Goal: Task Accomplishment & Management: Complete application form

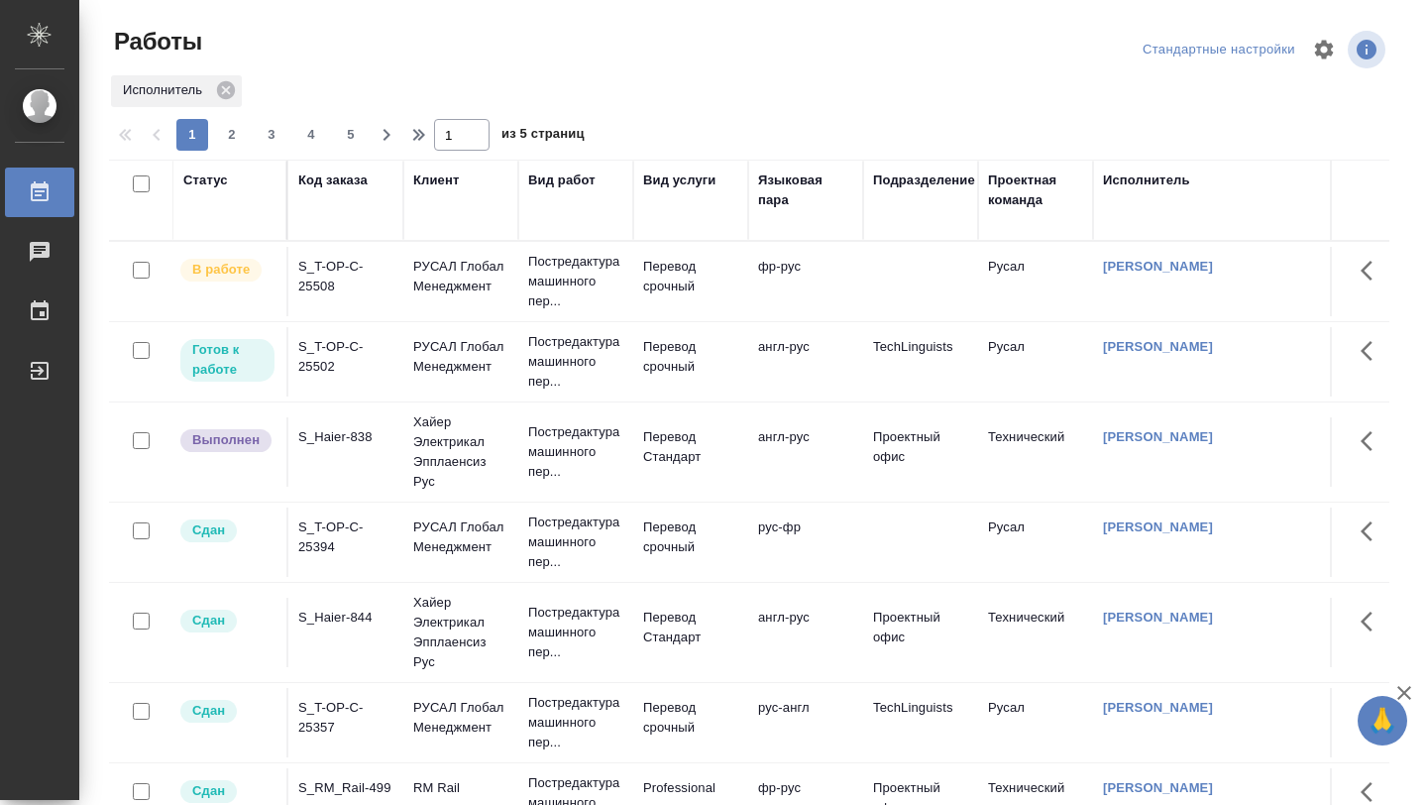
click at [376, 377] on div "S_T-OP-C-25502" at bounding box center [345, 357] width 95 height 40
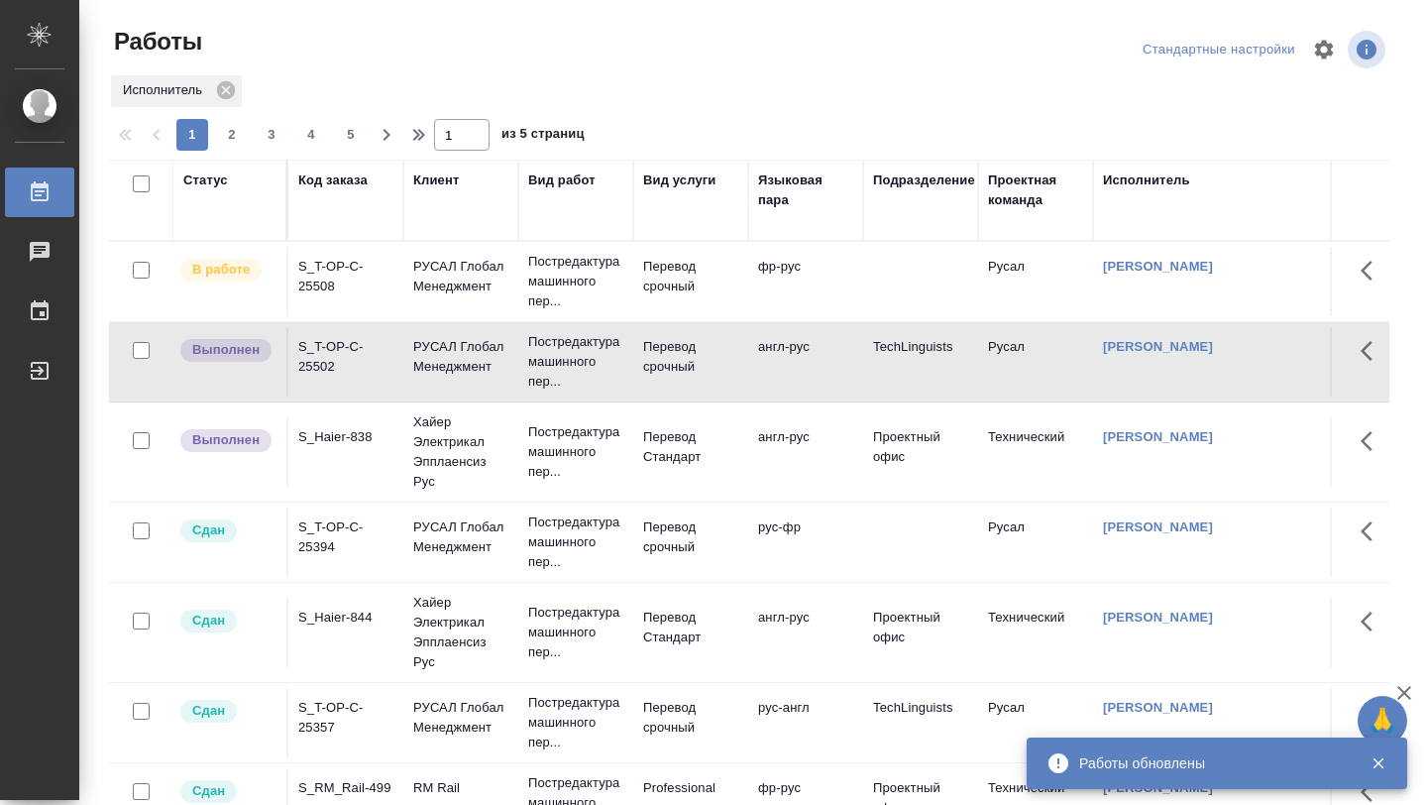
click at [374, 298] on td "S_T-OP-C-25508" at bounding box center [345, 281] width 115 height 69
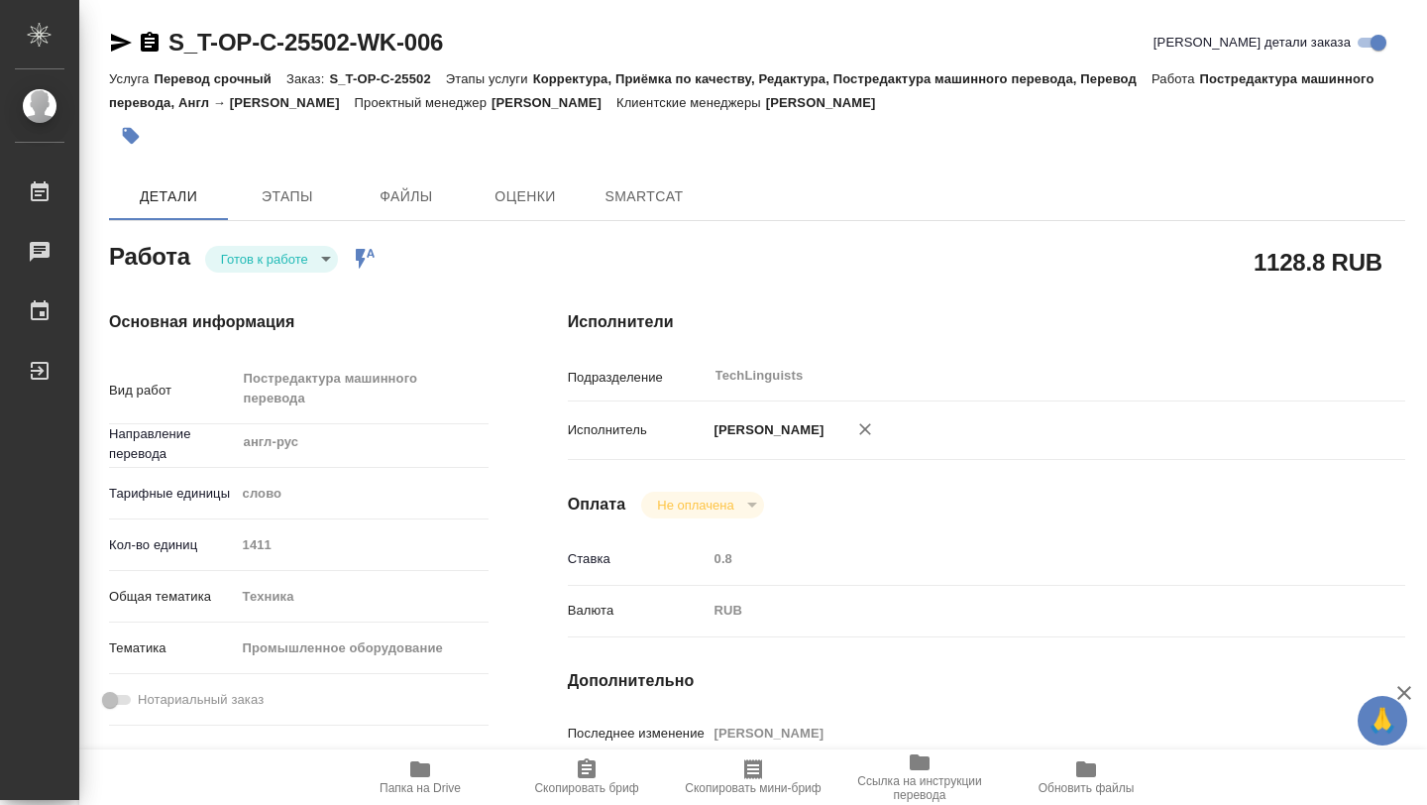
type textarea "x"
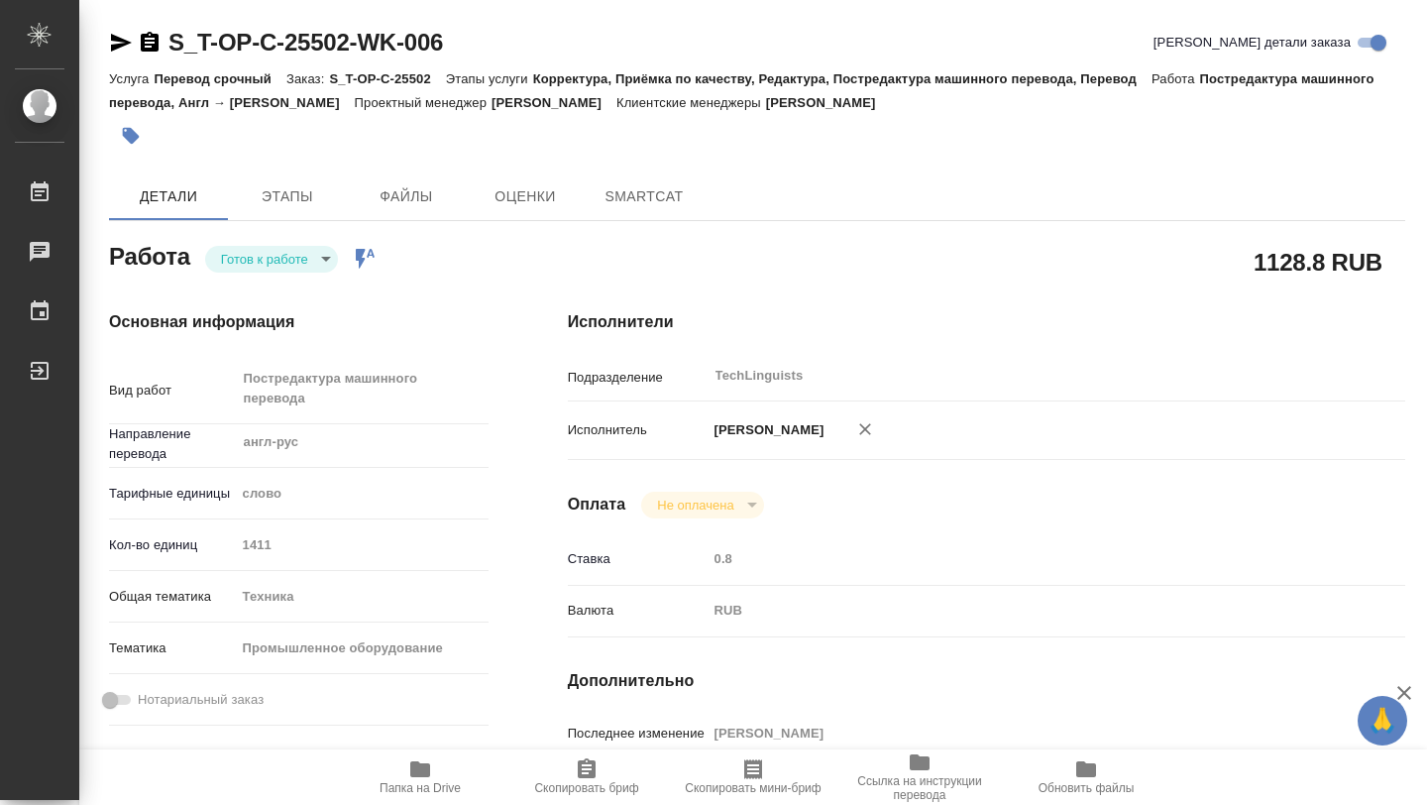
type textarea "x"
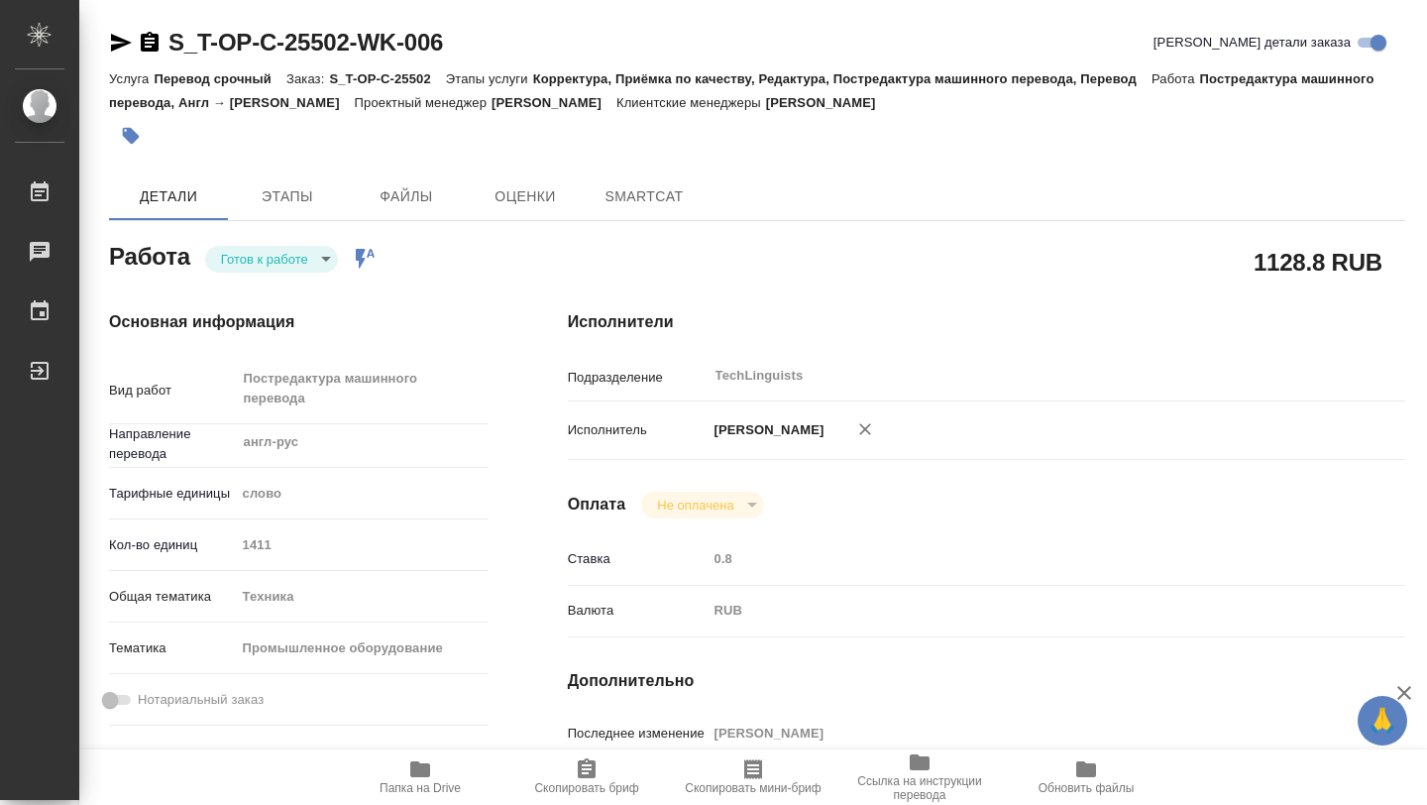
type textarea "x"
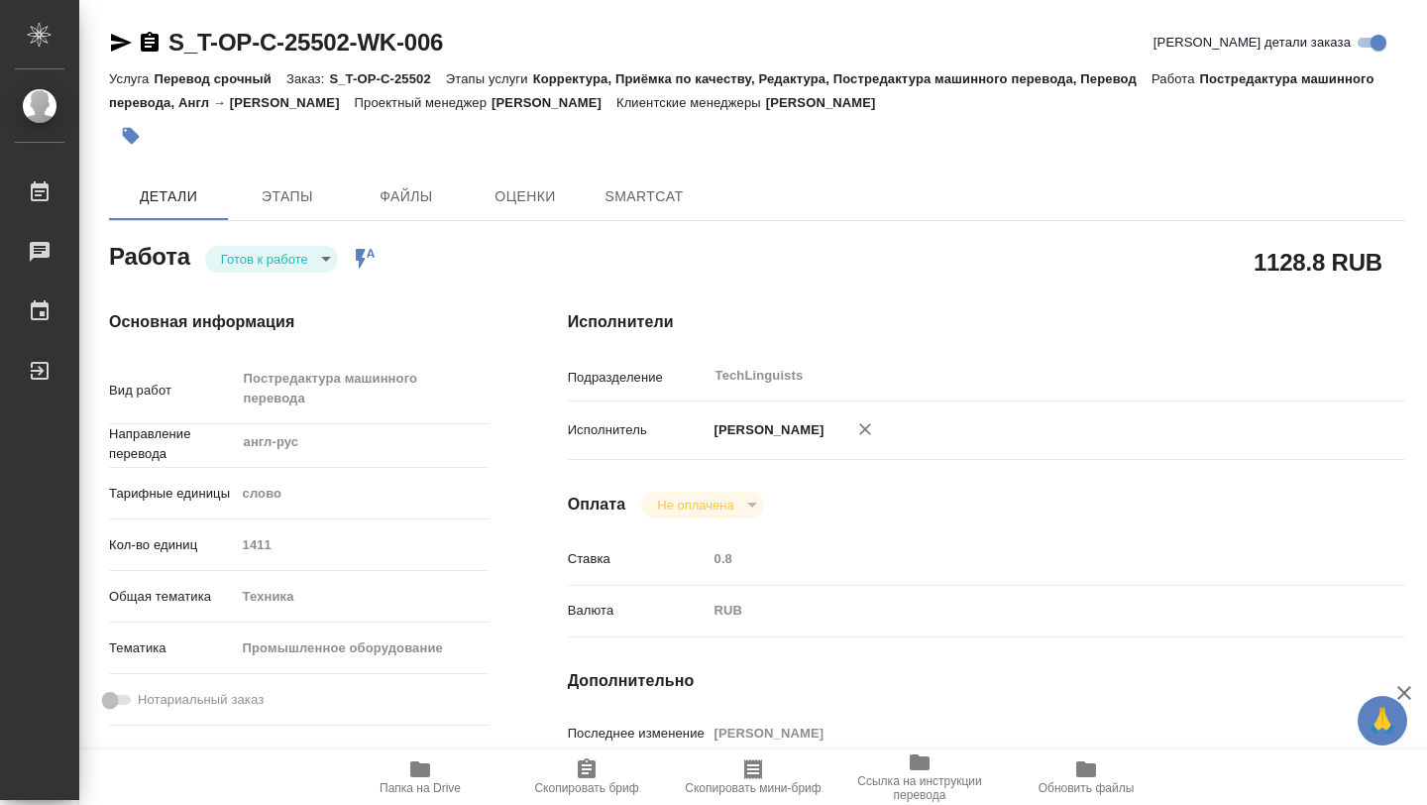
type textarea "x"
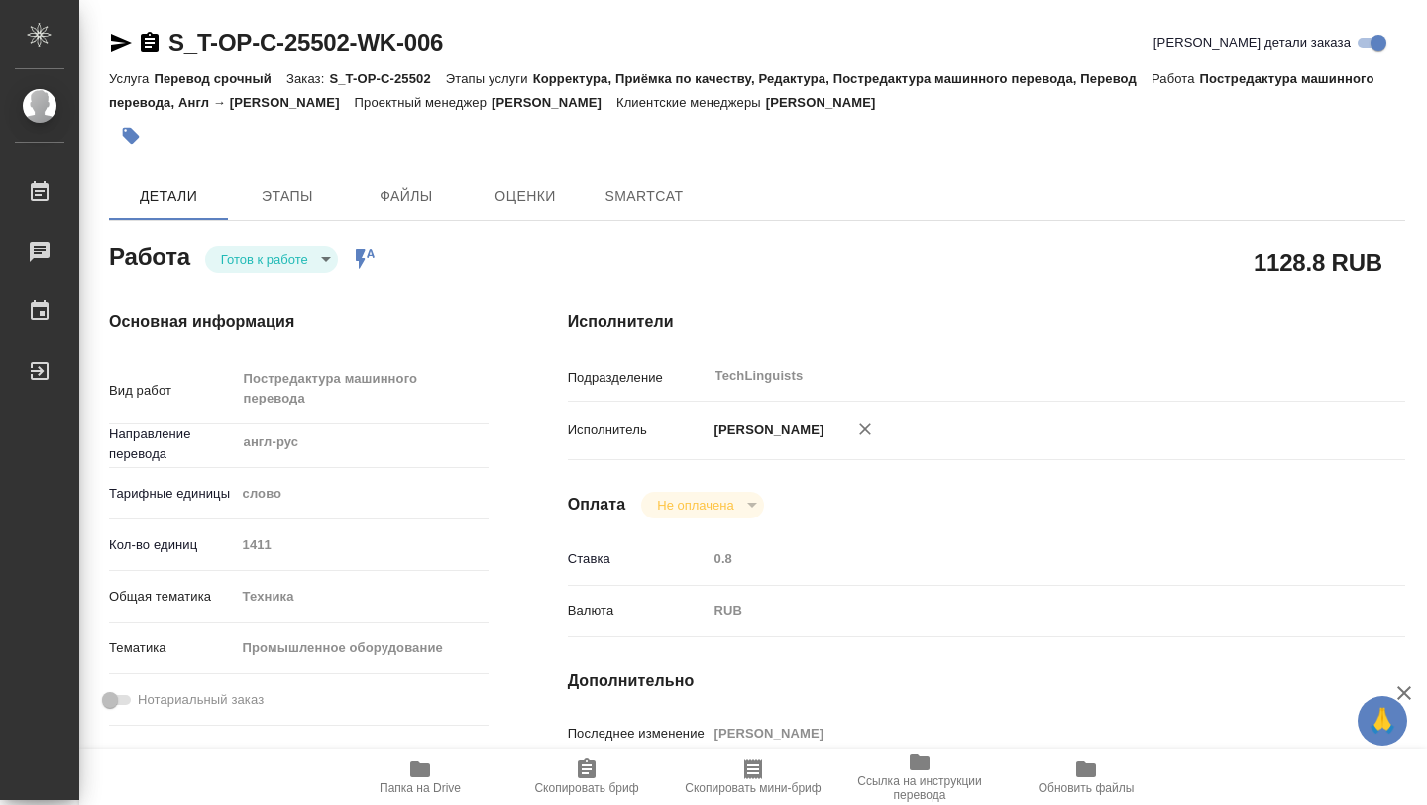
type textarea "x"
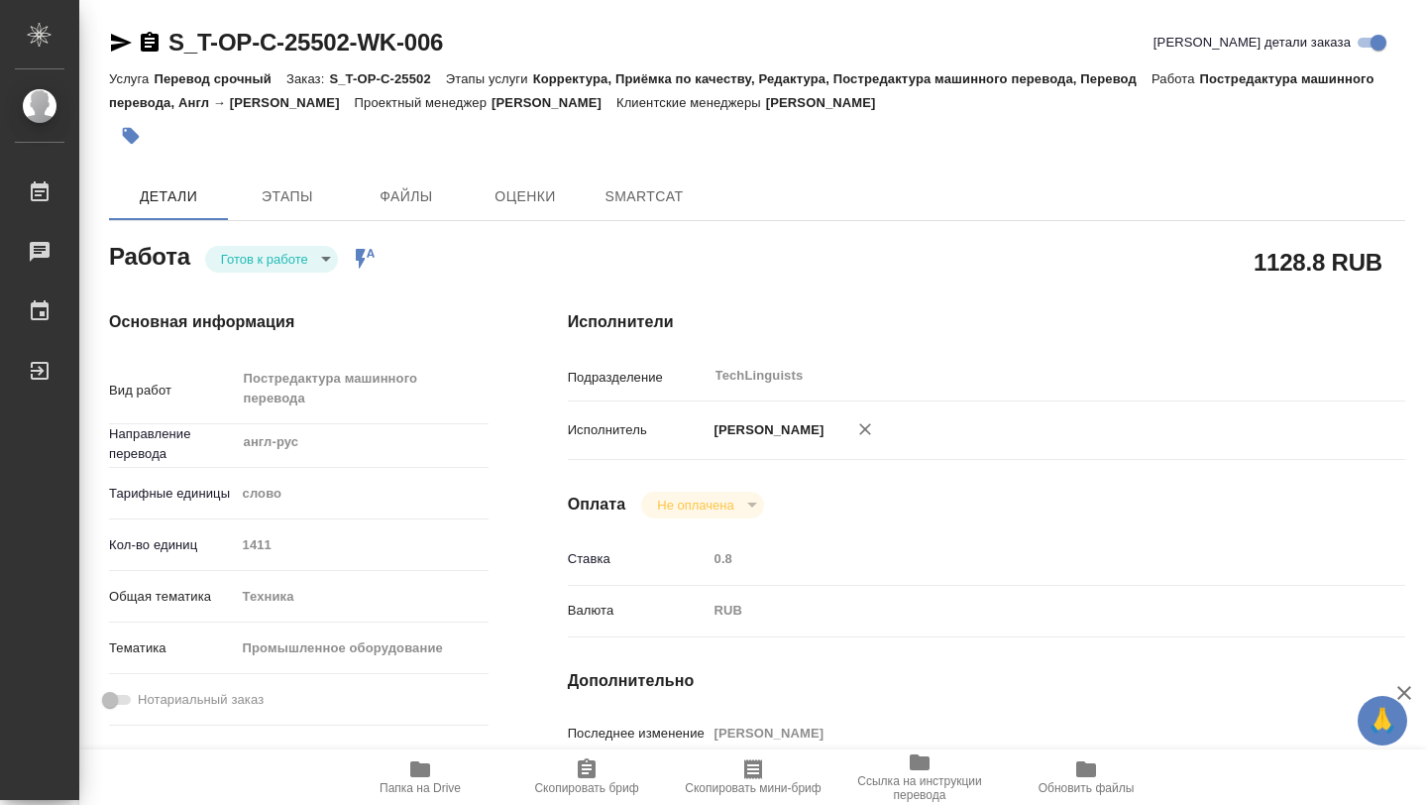
type textarea "x"
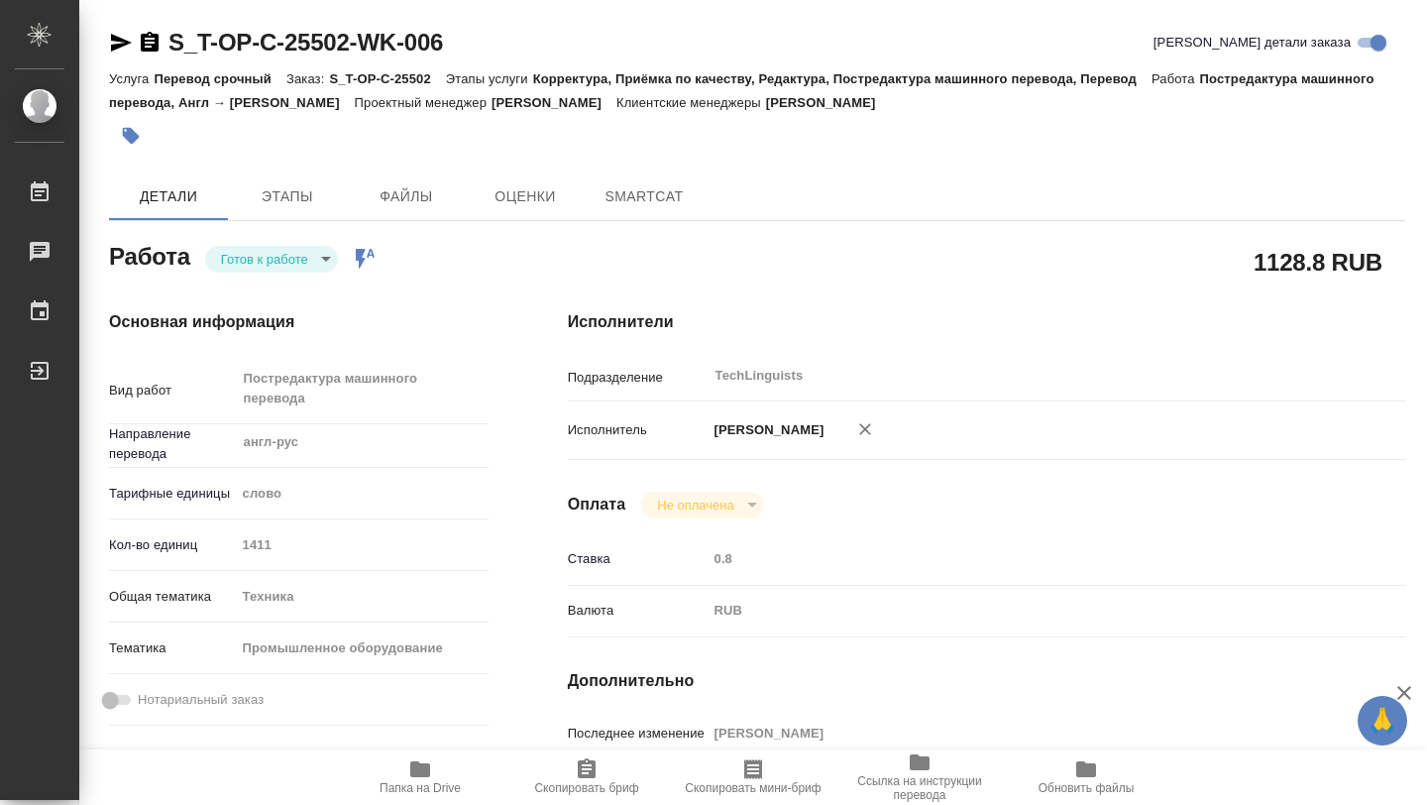
type textarea "x"
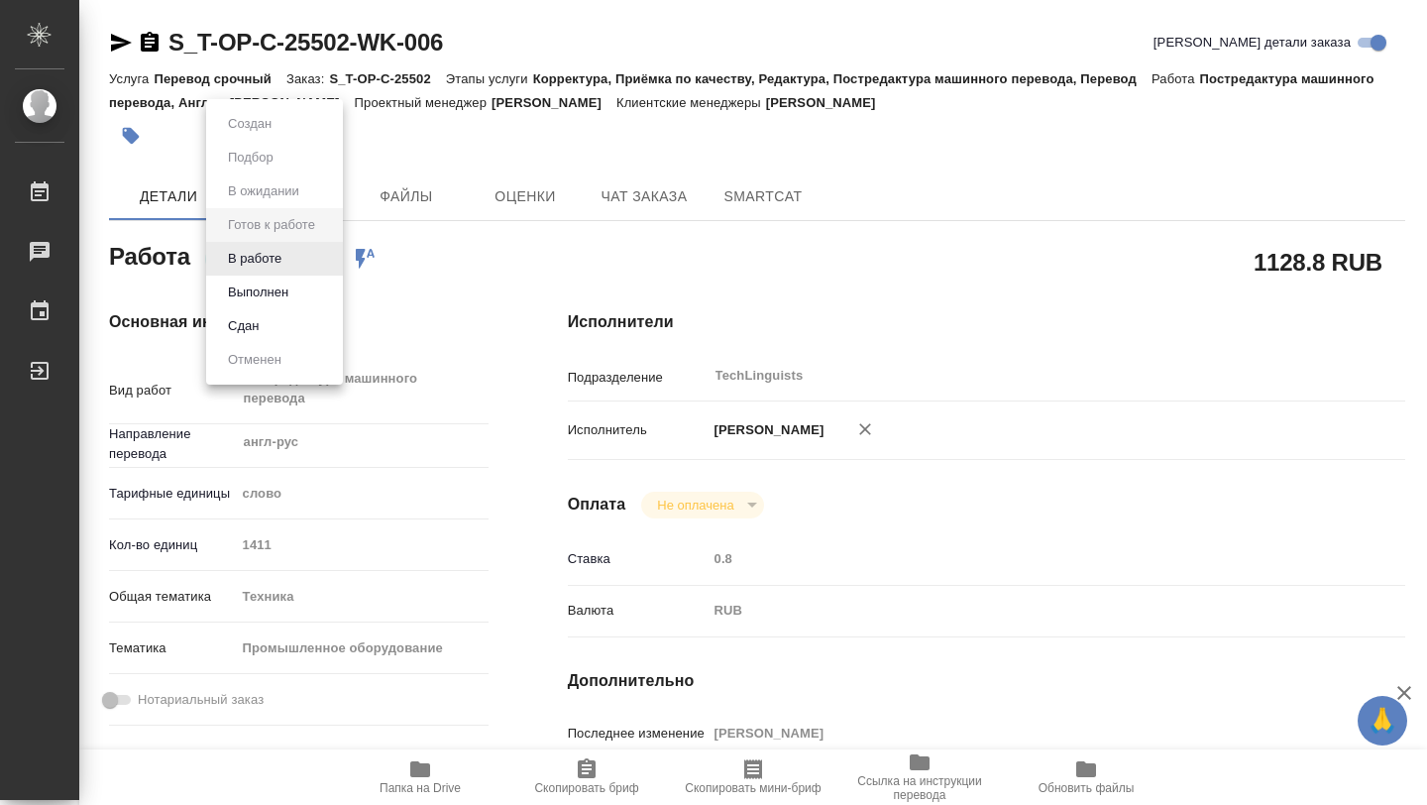
click at [329, 264] on body "🙏 .cls-1 fill:#fff; AWATERA Gorokhova Aleksandra Работы Чаты График Выйти S_T-O…" at bounding box center [713, 402] width 1427 height 805
type textarea "x"
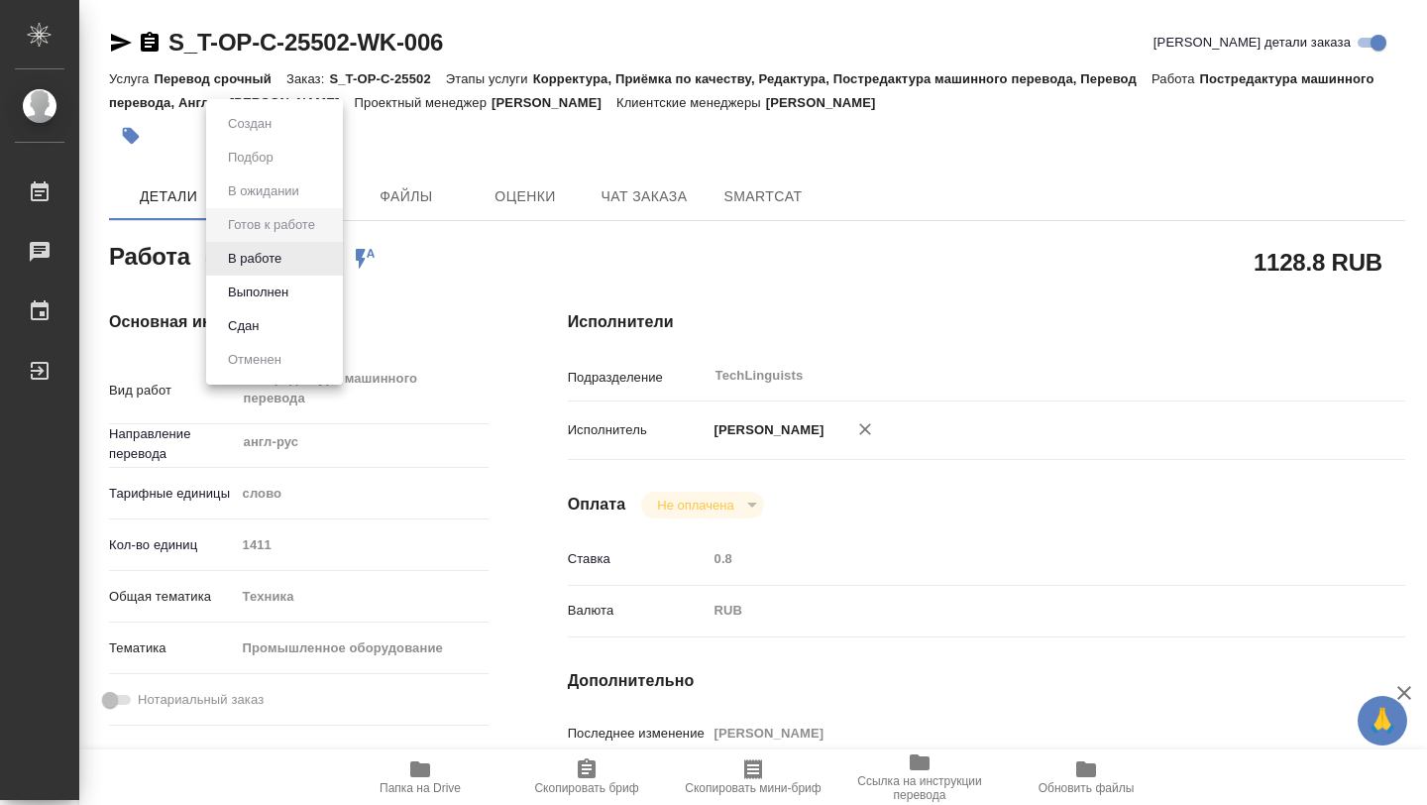
type textarea "x"
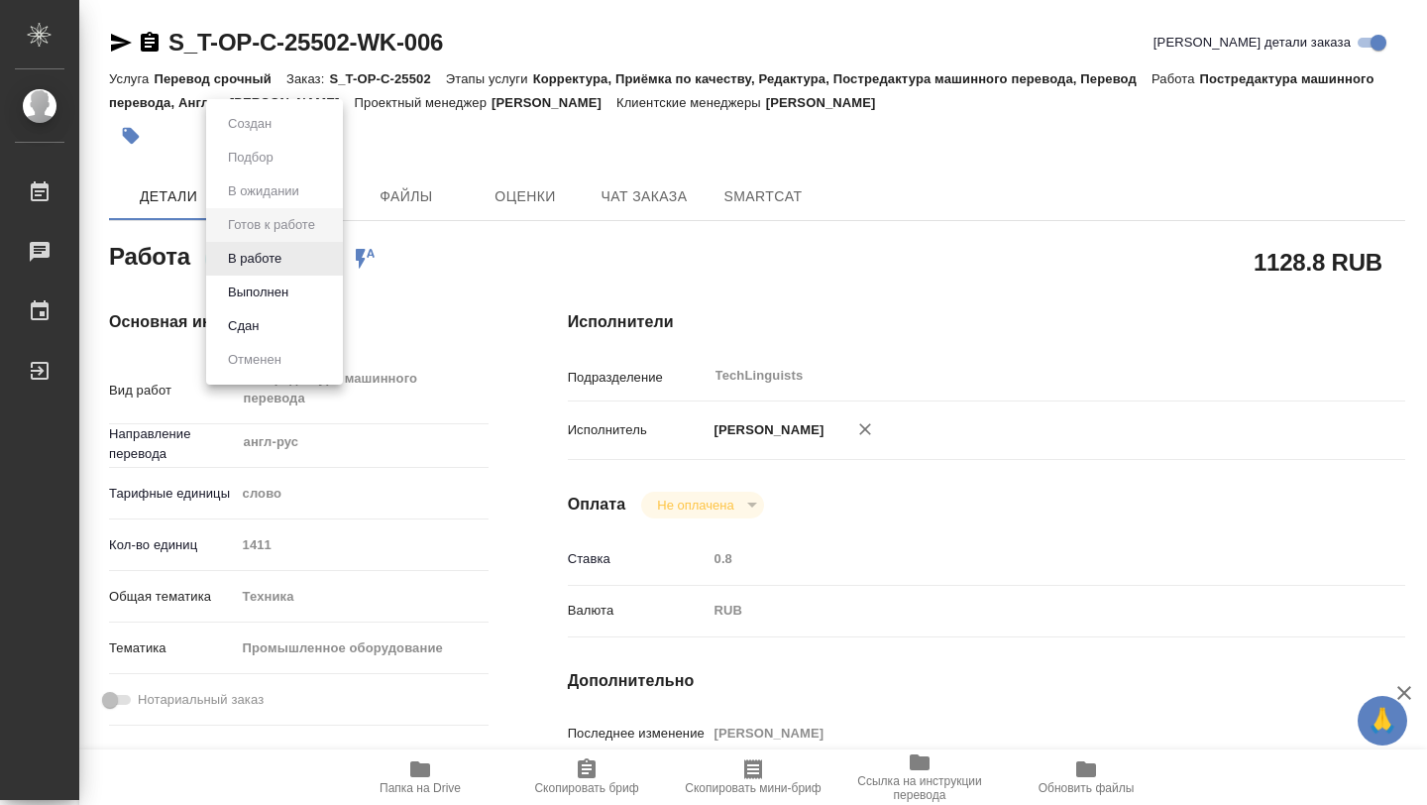
type textarea "x"
click at [464, 322] on div at bounding box center [713, 402] width 1427 height 805
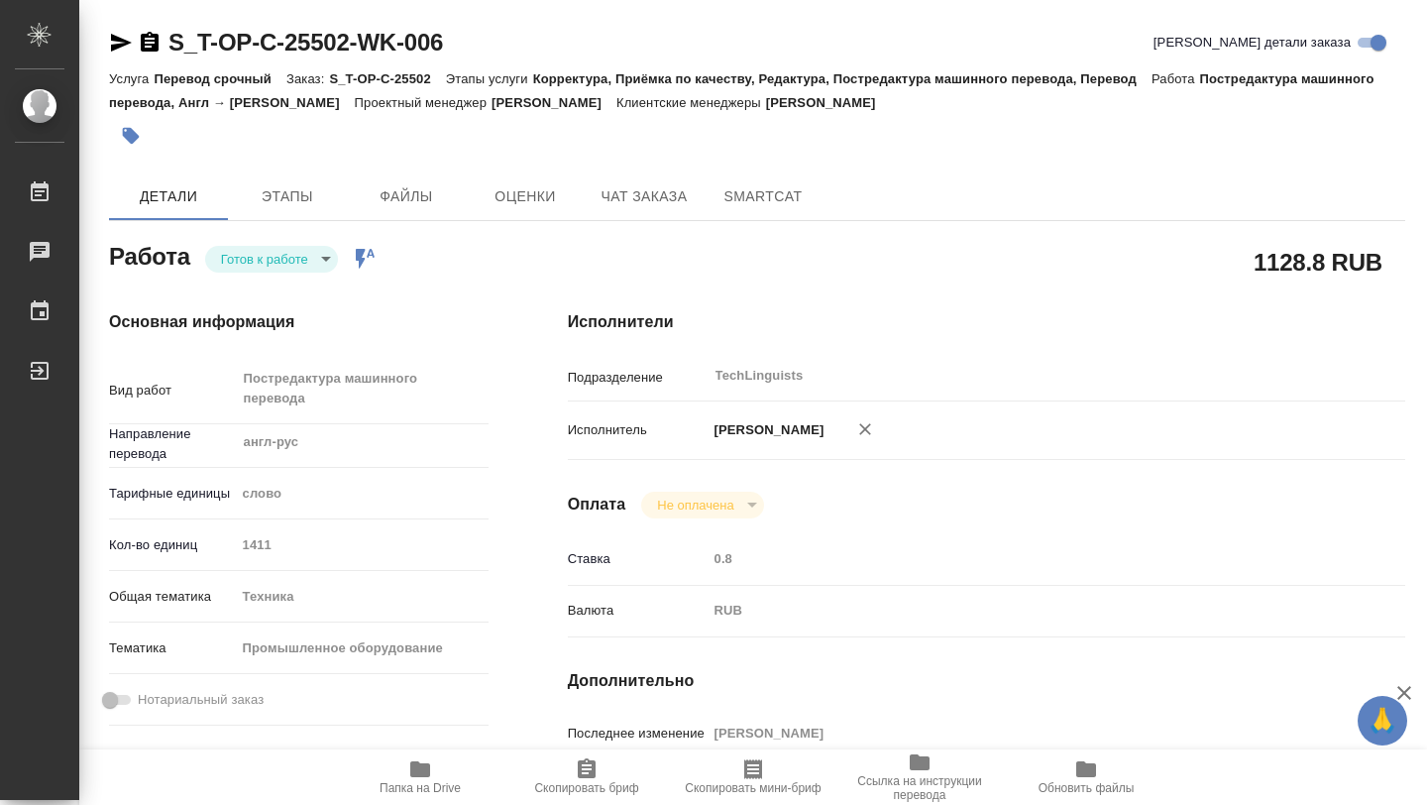
click at [332, 260] on body "🙏 .cls-1 fill:#fff; AWATERA Gorokhova Aleksandra Работы 0 Чаты График Выйти S_T…" at bounding box center [713, 402] width 1427 height 805
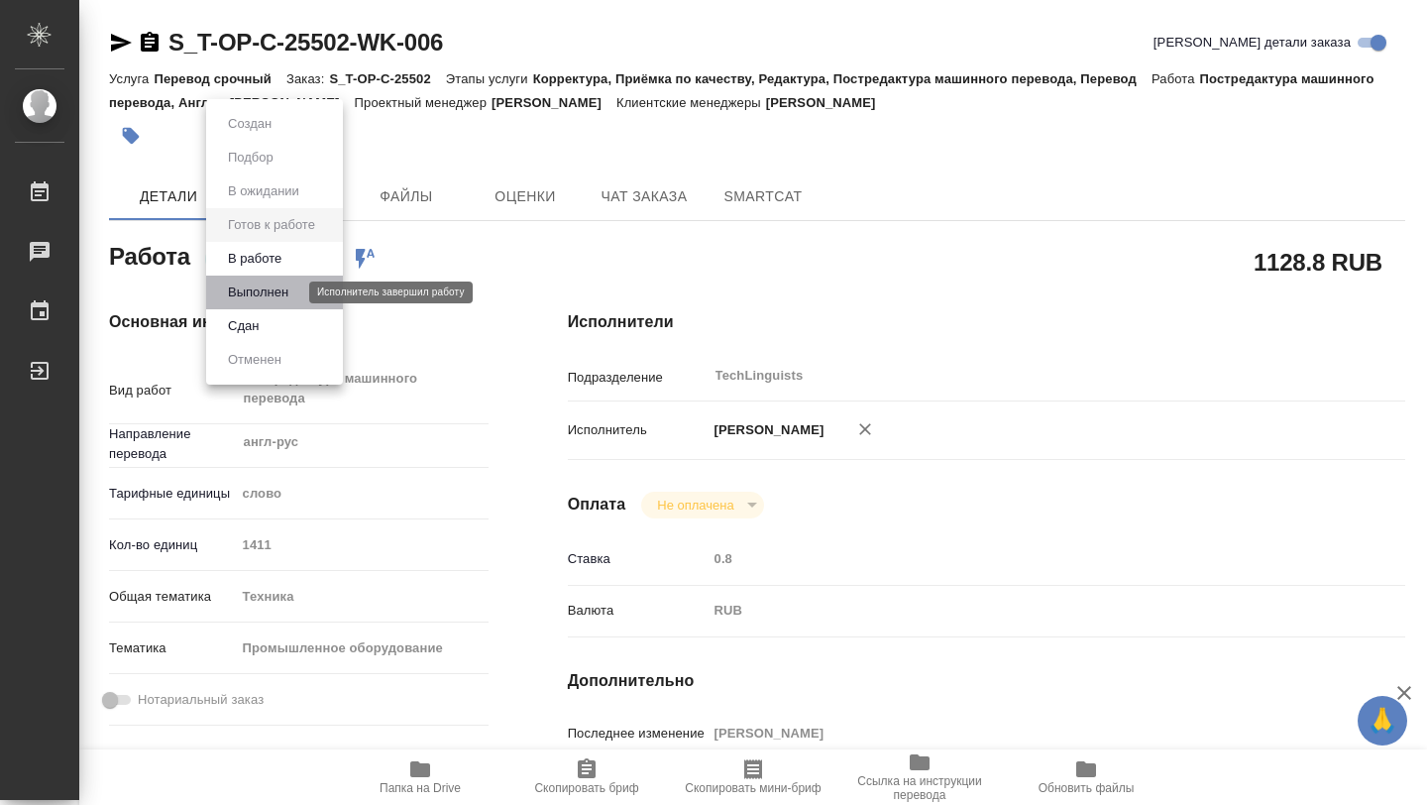
click at [291, 290] on button "Выполнен" at bounding box center [258, 292] width 72 height 22
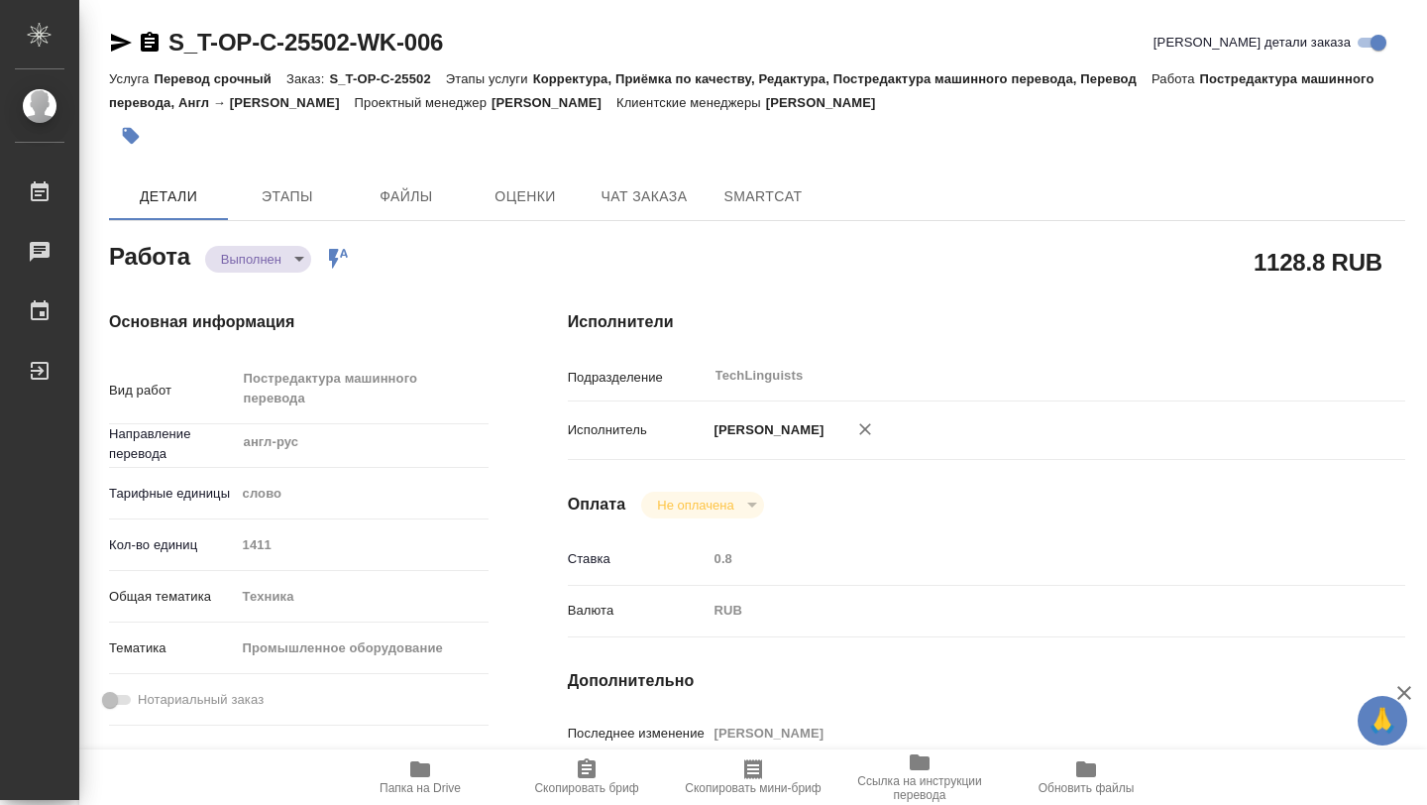
type textarea "x"
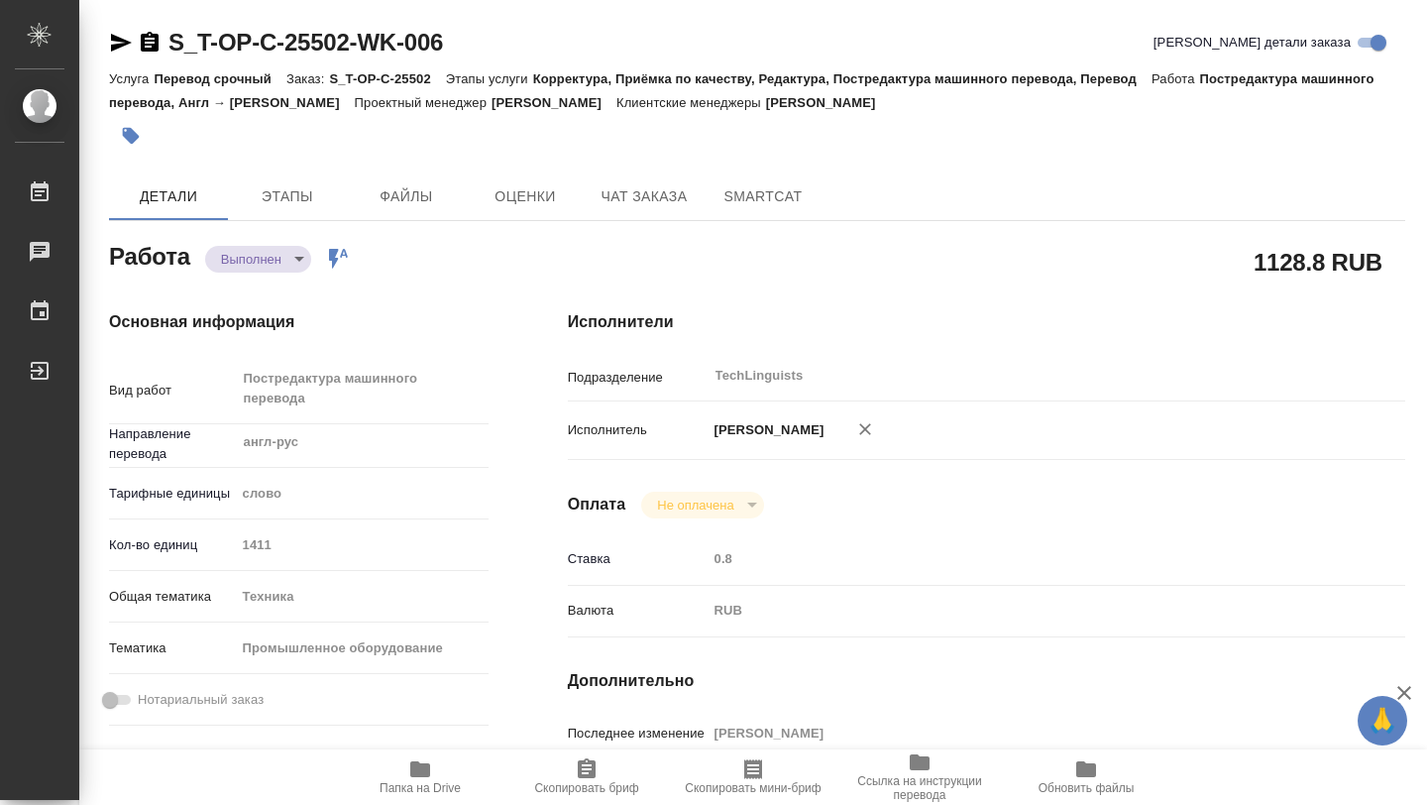
type textarea "x"
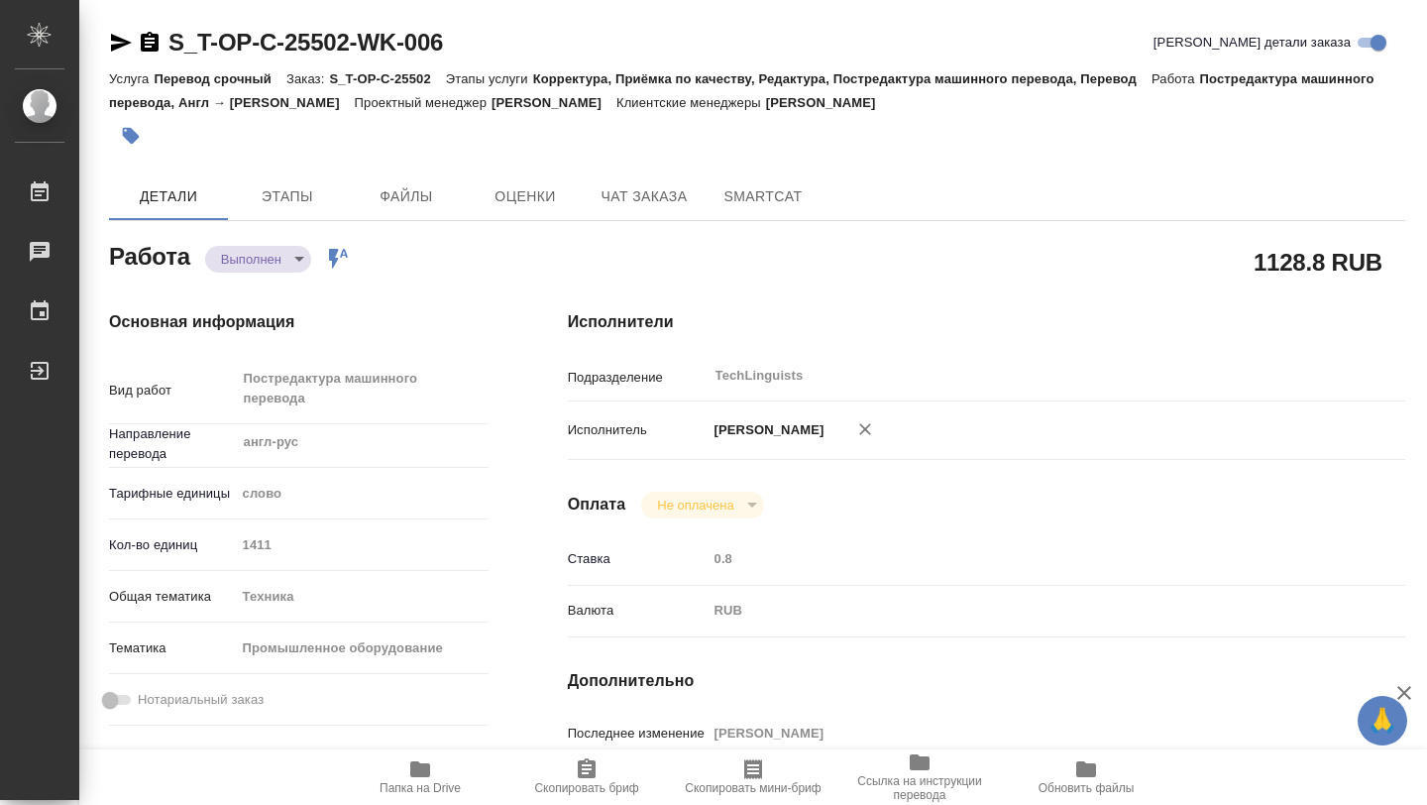
type textarea "x"
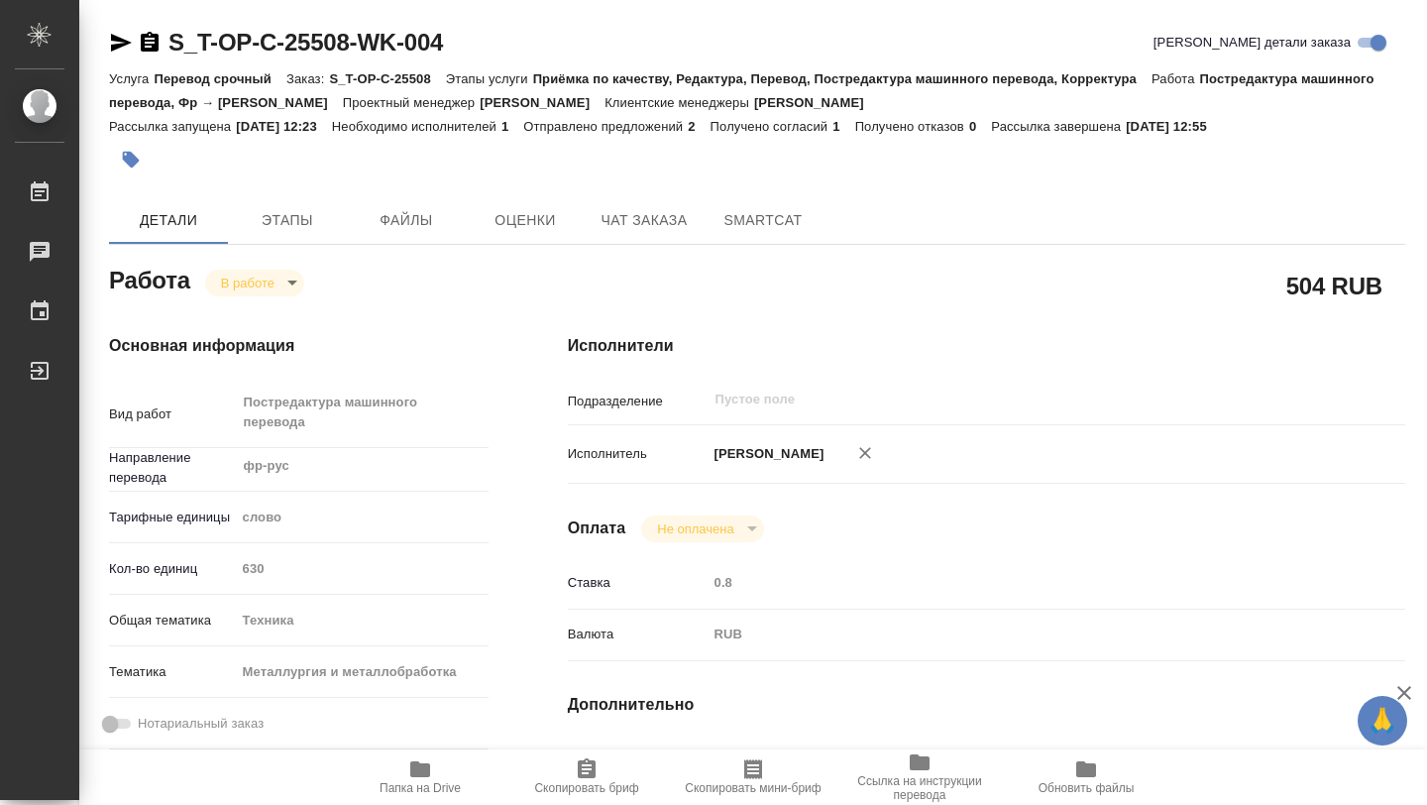
type textarea "x"
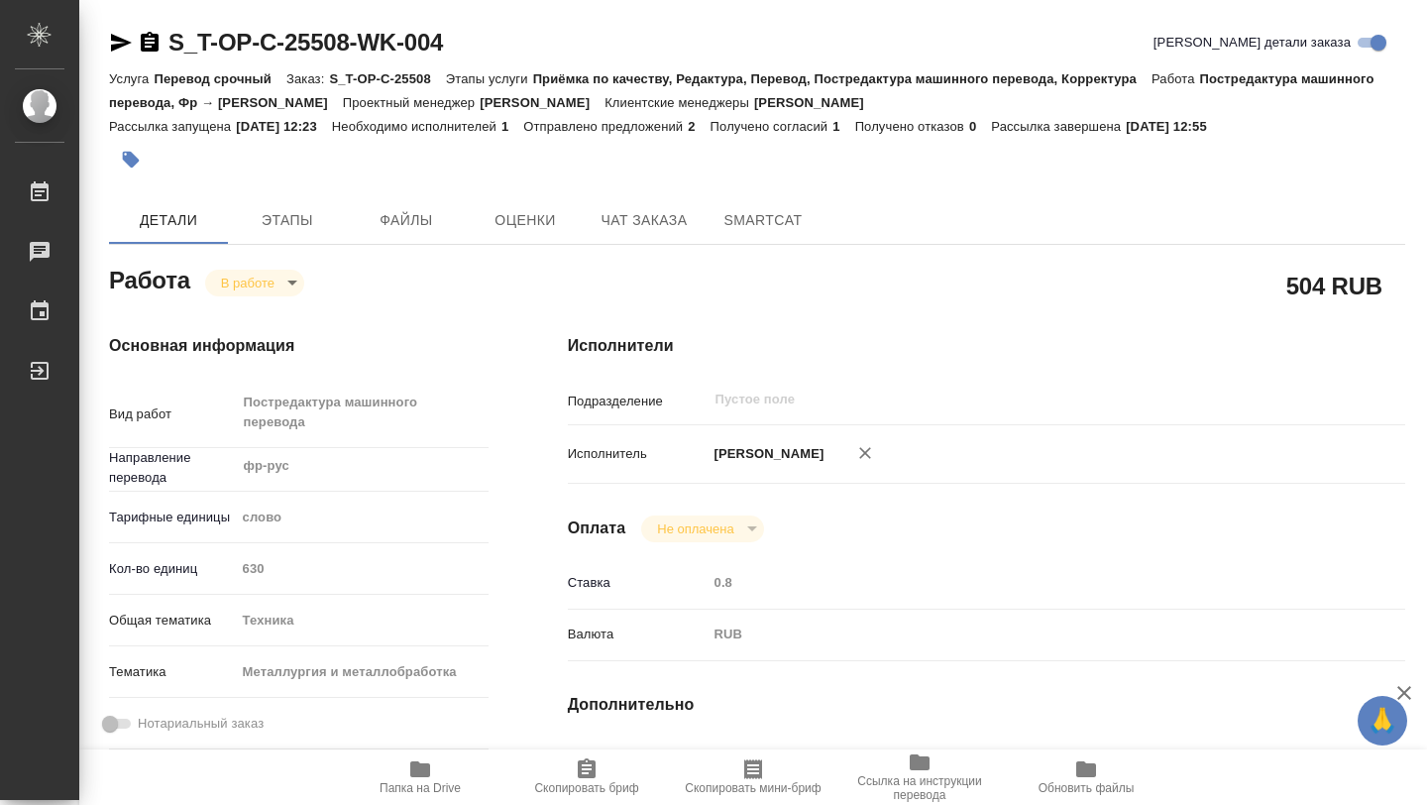
type textarea "x"
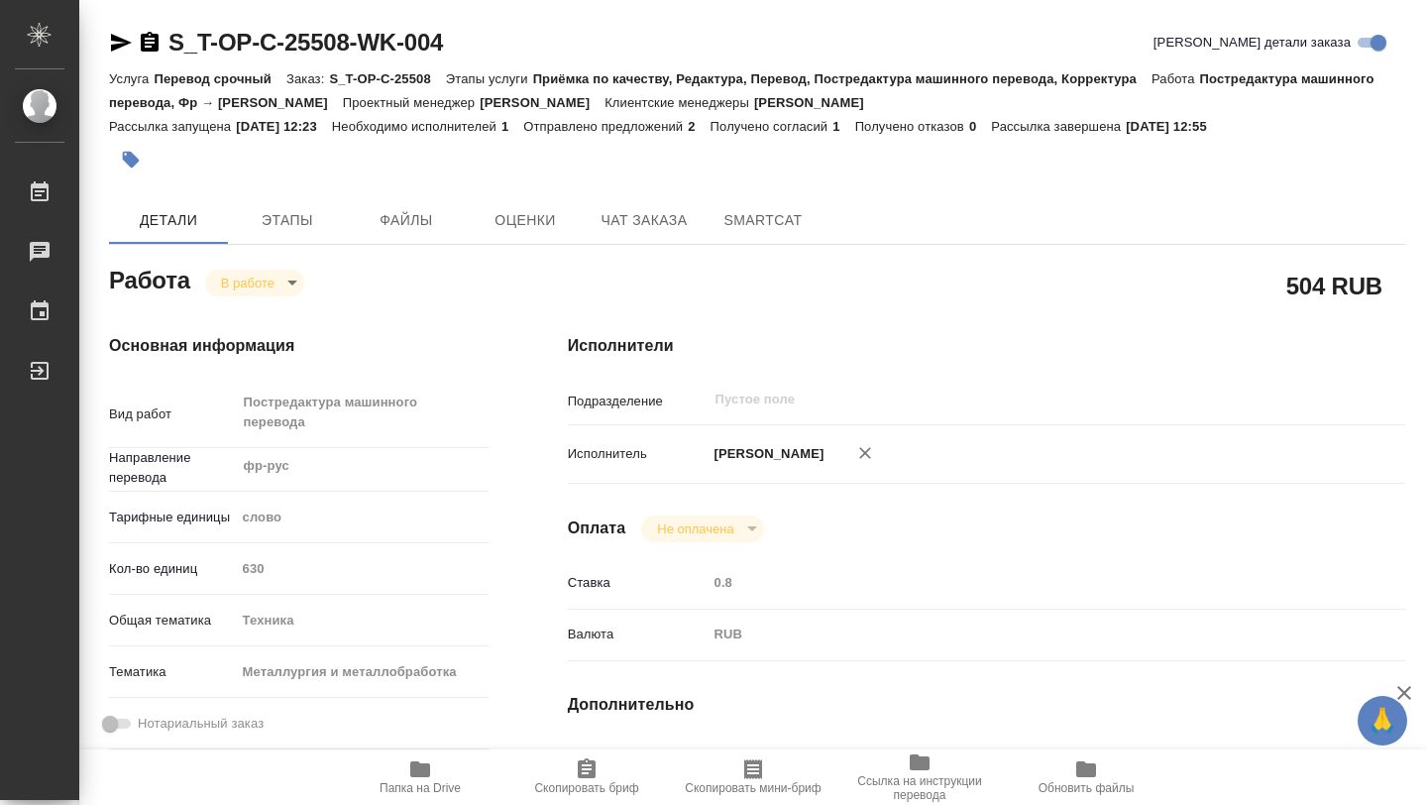
type textarea "x"
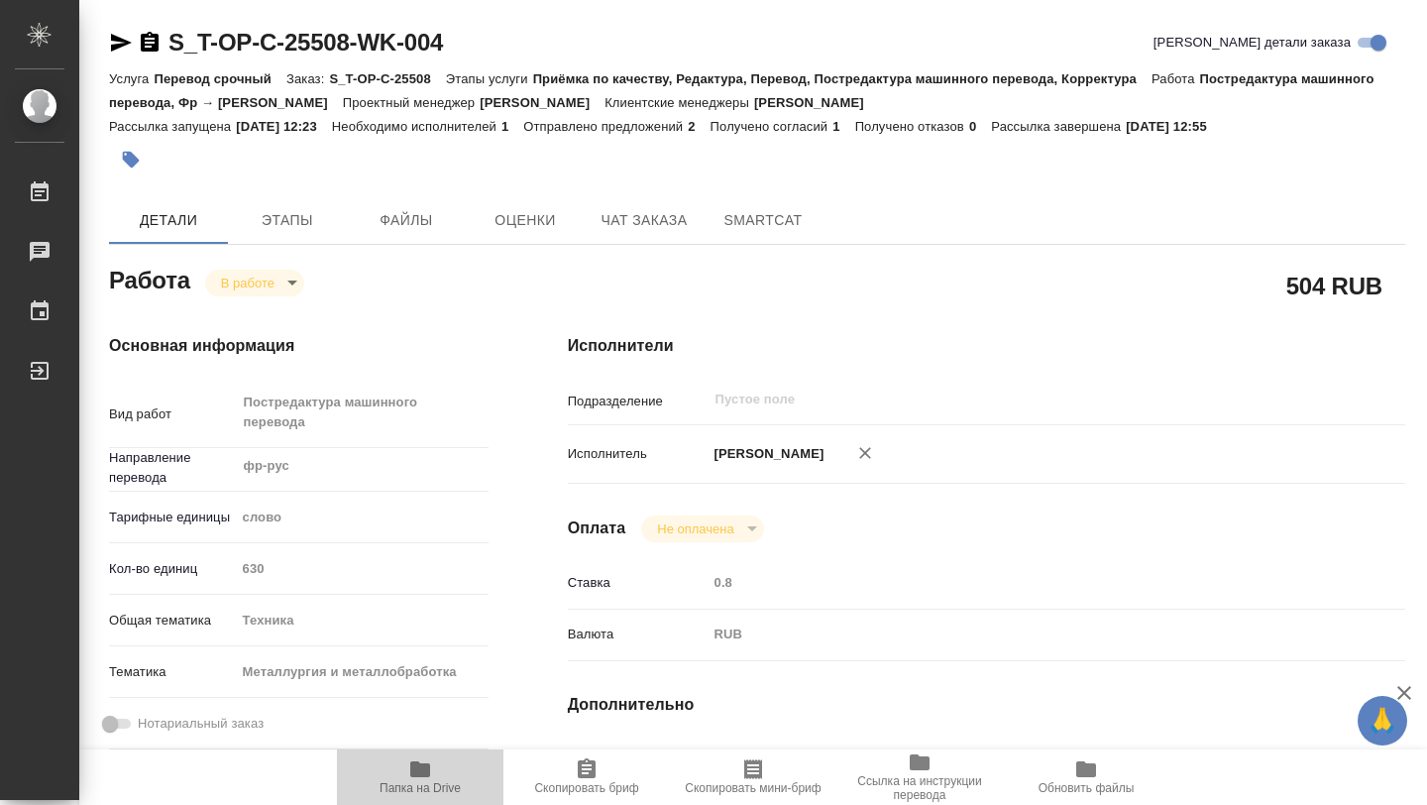
click at [401, 774] on span "Папка на Drive" at bounding box center [420, 776] width 143 height 38
type textarea "x"
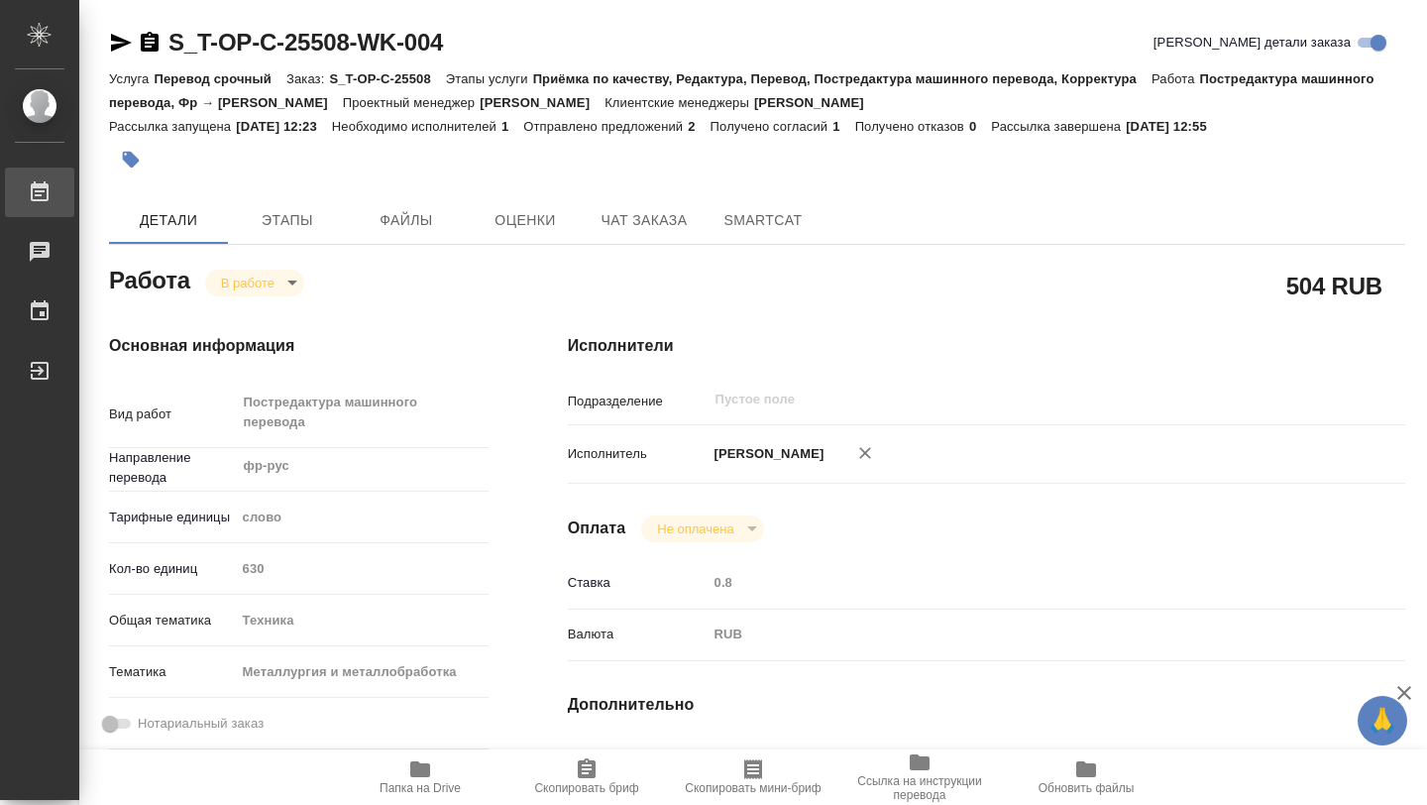
type textarea "x"
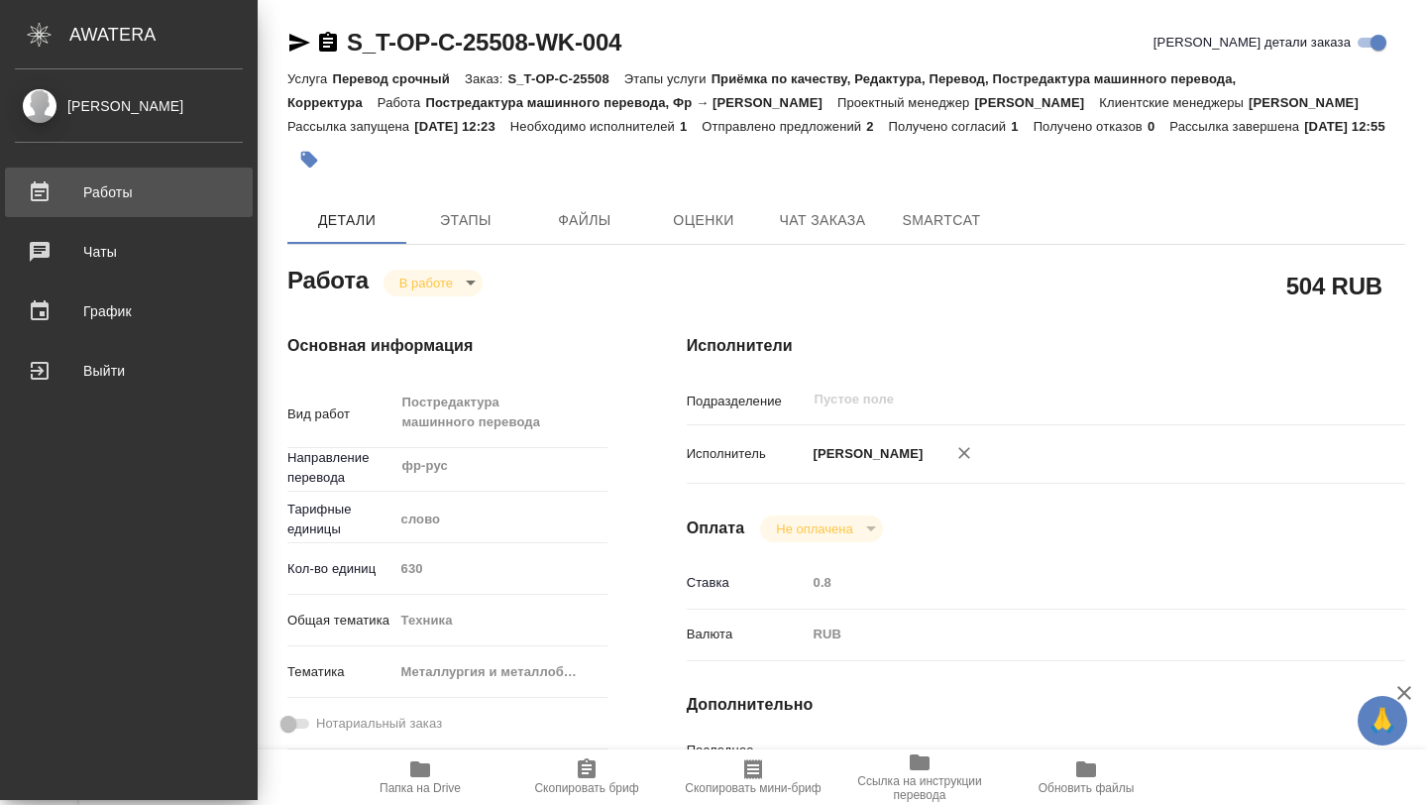
type textarea "x"
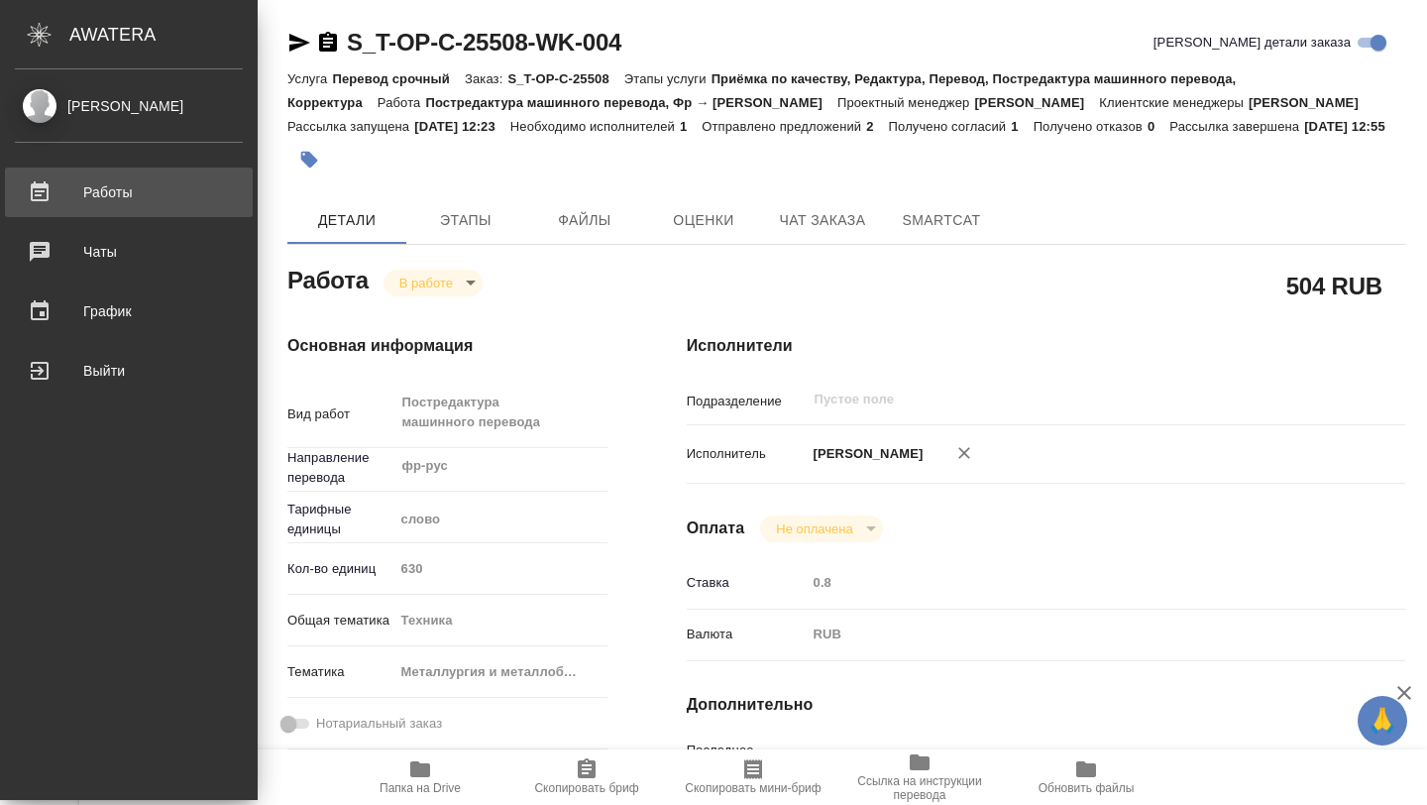
click at [42, 194] on div "Работы" at bounding box center [129, 192] width 228 height 30
